Goal: Check status: Check status

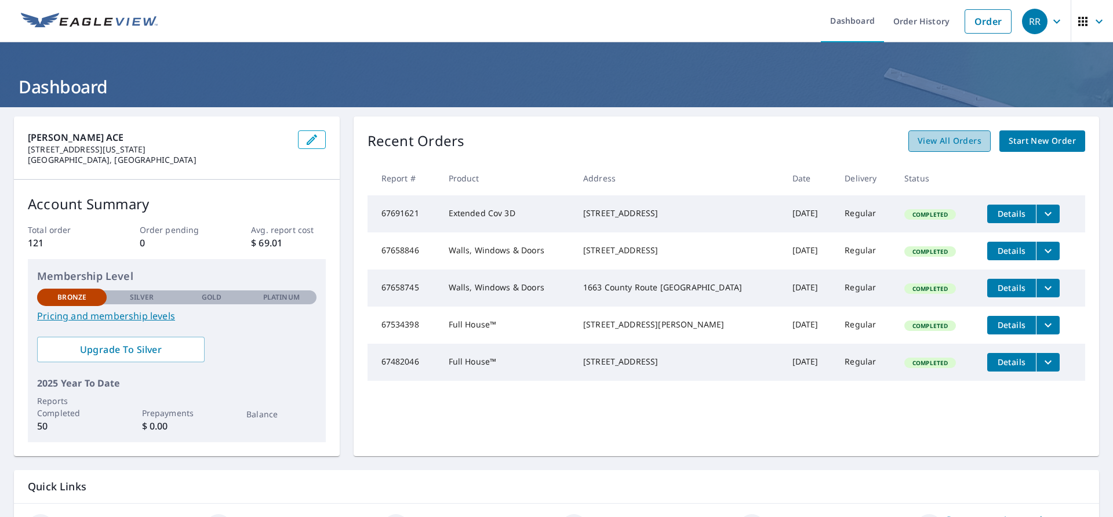
click at [947, 141] on span "View All Orders" at bounding box center [950, 141] width 64 height 14
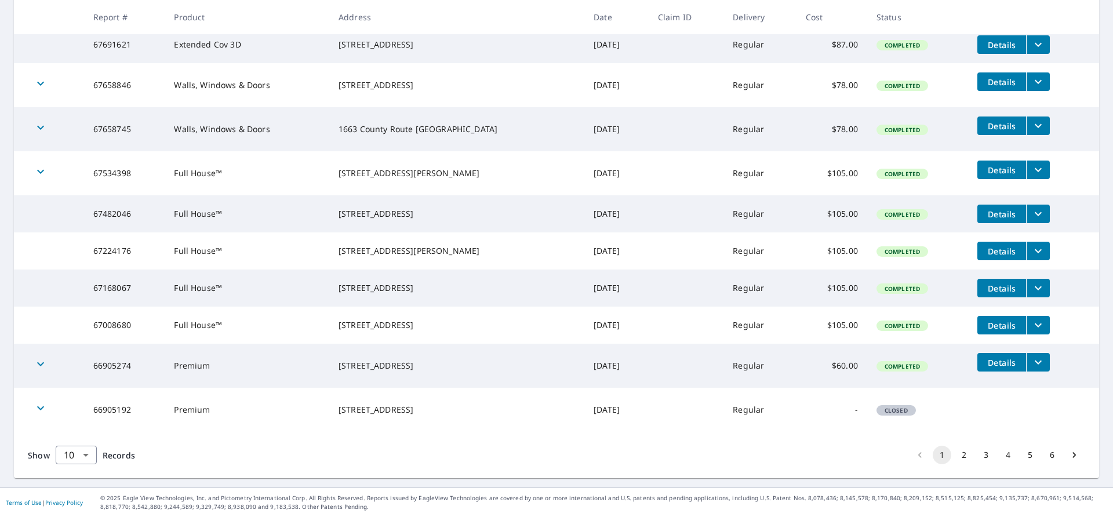
scroll to position [254, 0]
click at [959, 457] on button "2" at bounding box center [964, 455] width 19 height 19
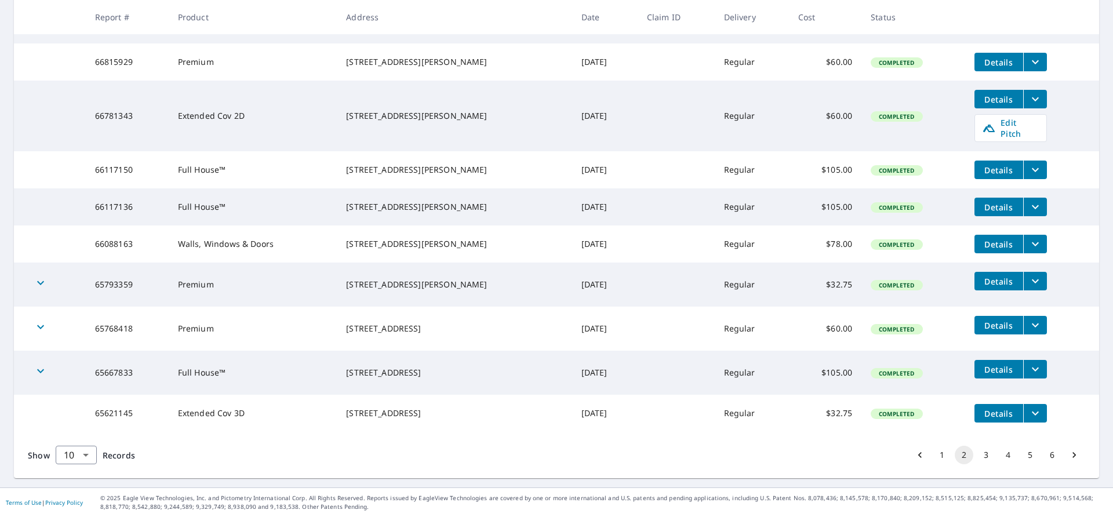
scroll to position [278, 0]
click at [999, 409] on span "Details" at bounding box center [999, 413] width 35 height 11
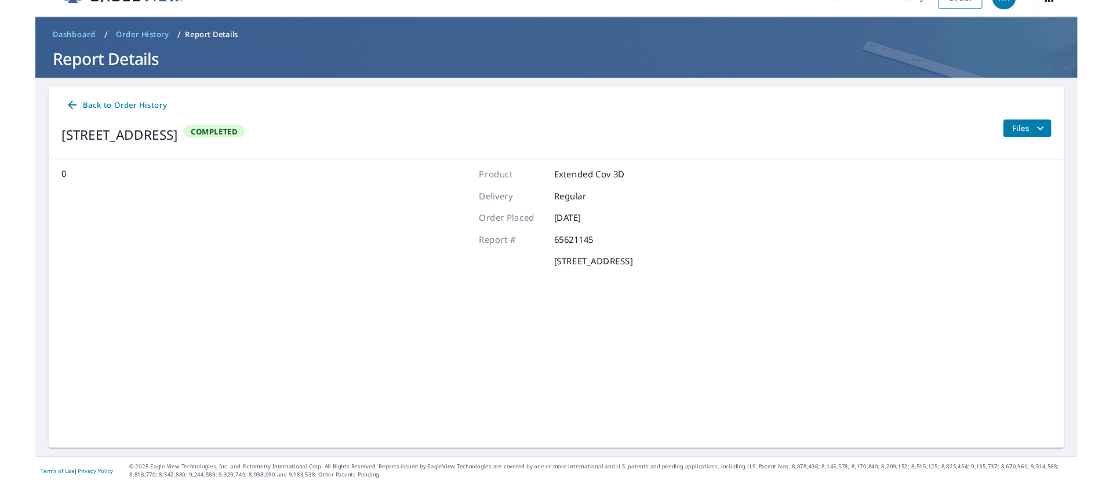
scroll to position [24, 0]
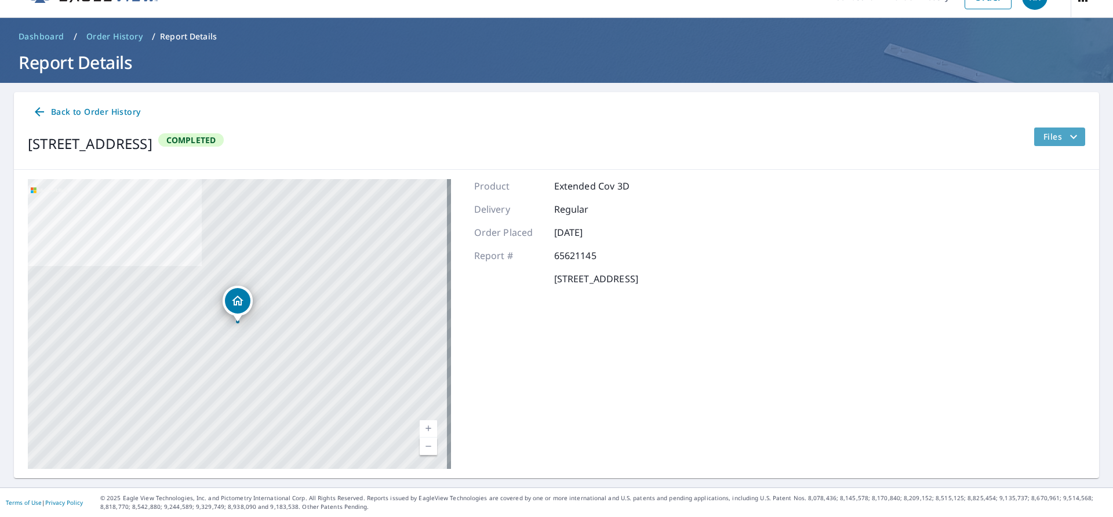
click at [1067, 137] on icon "filesDropdownBtn-65621145" at bounding box center [1074, 137] width 14 height 14
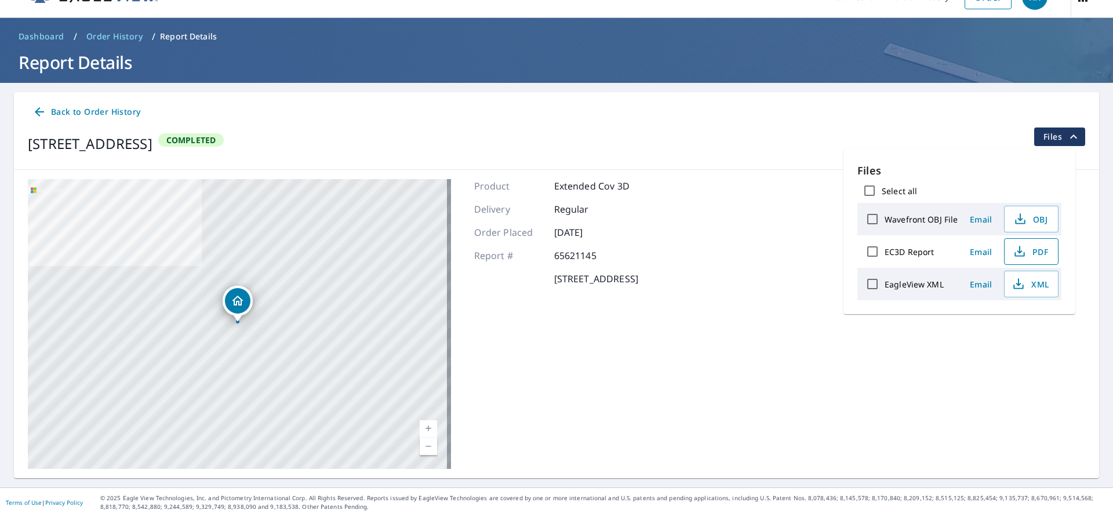
click at [1031, 252] on span "PDF" at bounding box center [1030, 252] width 37 height 14
